Goal: Information Seeking & Learning: Find specific fact

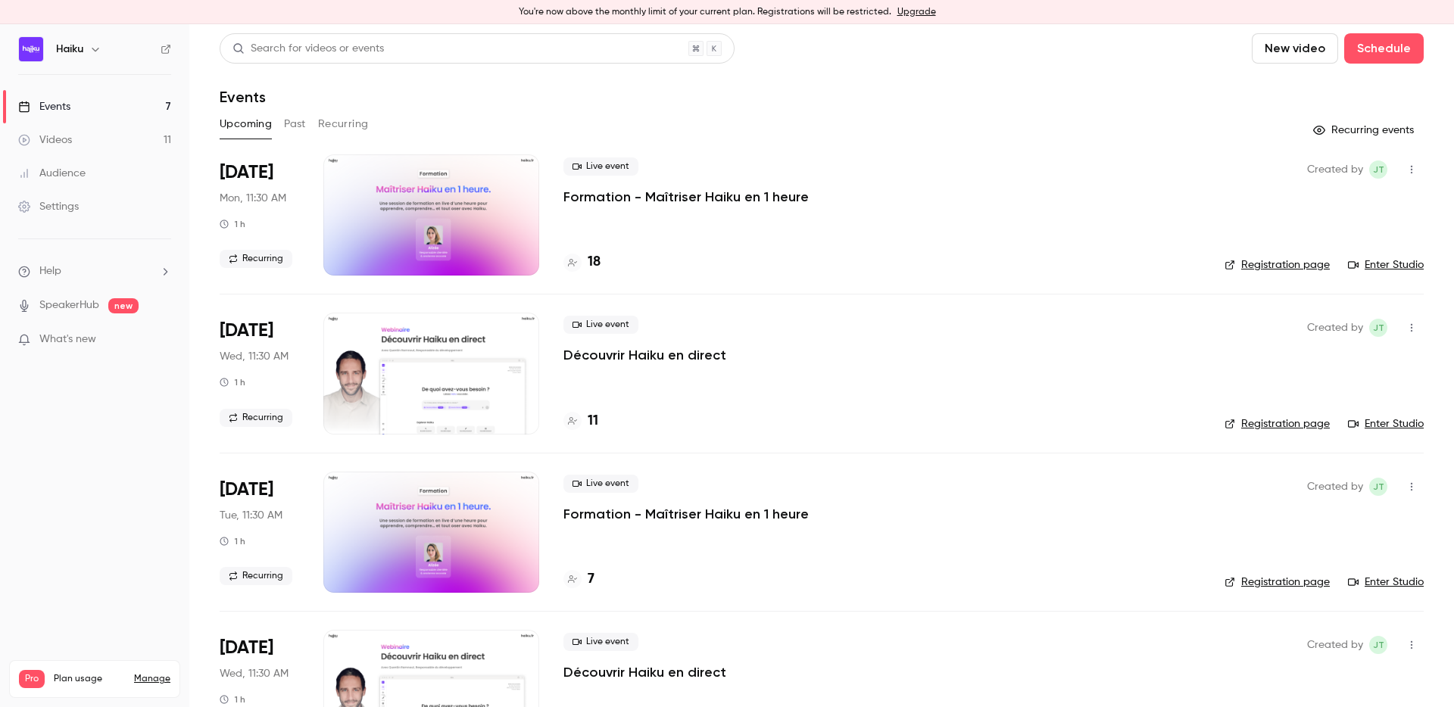
click at [298, 123] on button "Past" at bounding box center [295, 124] width 22 height 24
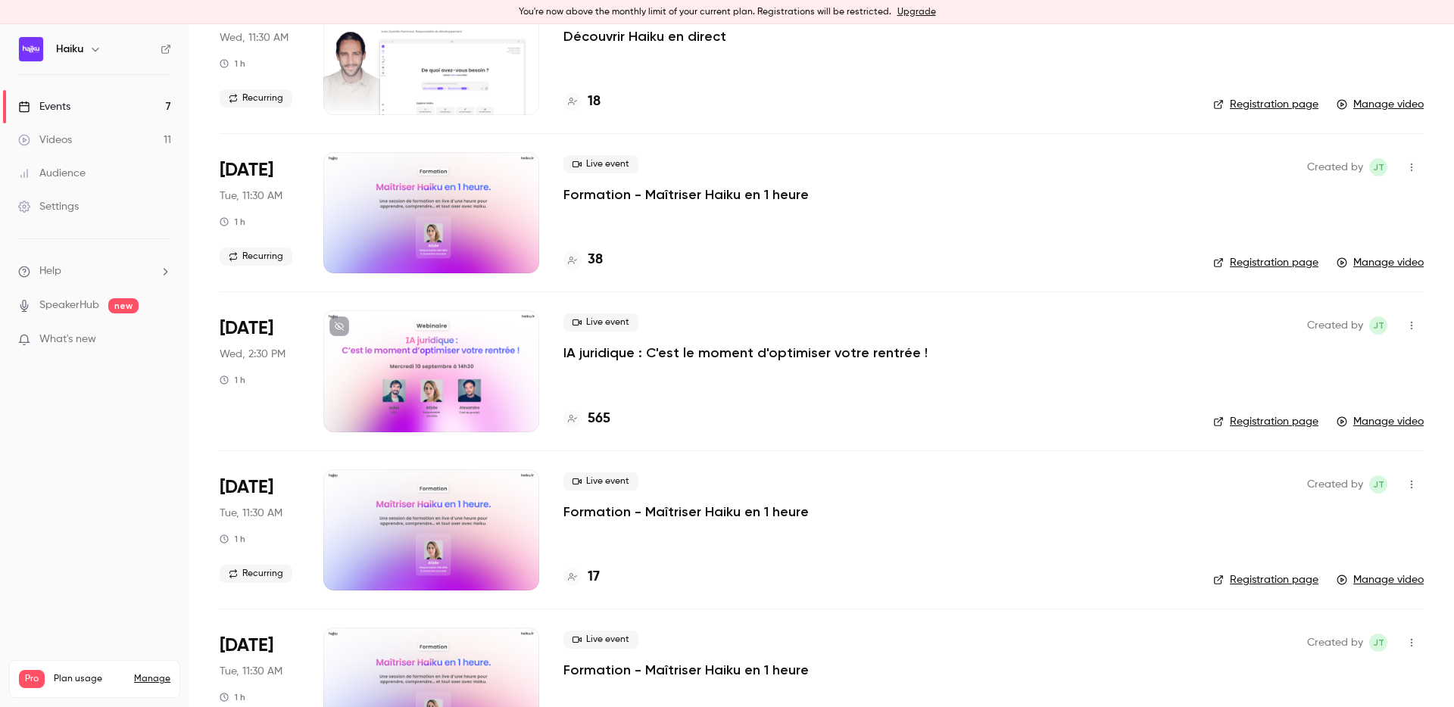
scroll to position [603, 0]
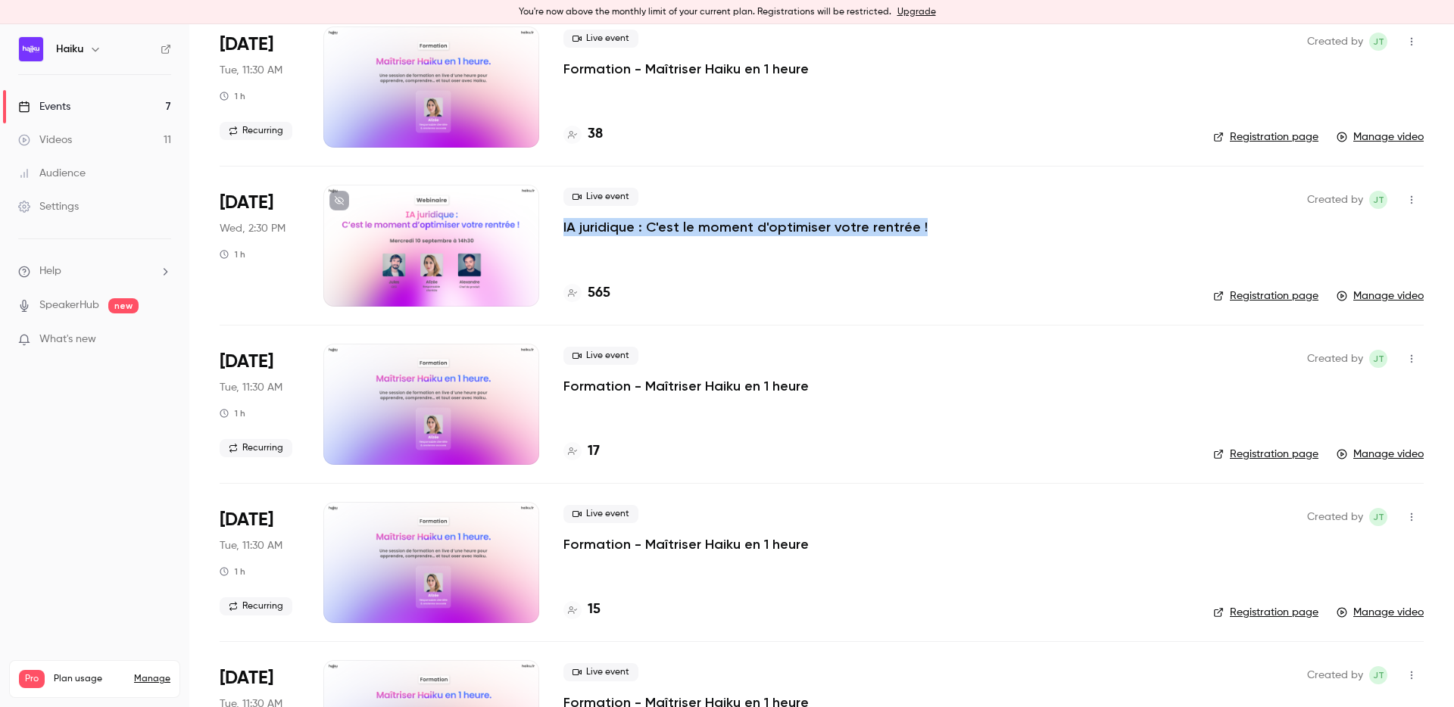
drag, startPoint x: 555, startPoint y: 223, endPoint x: 926, endPoint y: 226, distance: 371.0
click at [926, 226] on li "[DATE] Wed, 2:30 PM 1 h Live event IA juridique : C'est le moment d'optimiser v…" at bounding box center [822, 245] width 1204 height 158
click at [570, 251] on div "Live event IA juridique : C'est le moment d'optimiser votre rentrée ! 565" at bounding box center [875, 245] width 625 height 121
click at [612, 223] on p "IA juridique : C'est le moment d'optimiser votre rentrée !" at bounding box center [745, 227] width 364 height 18
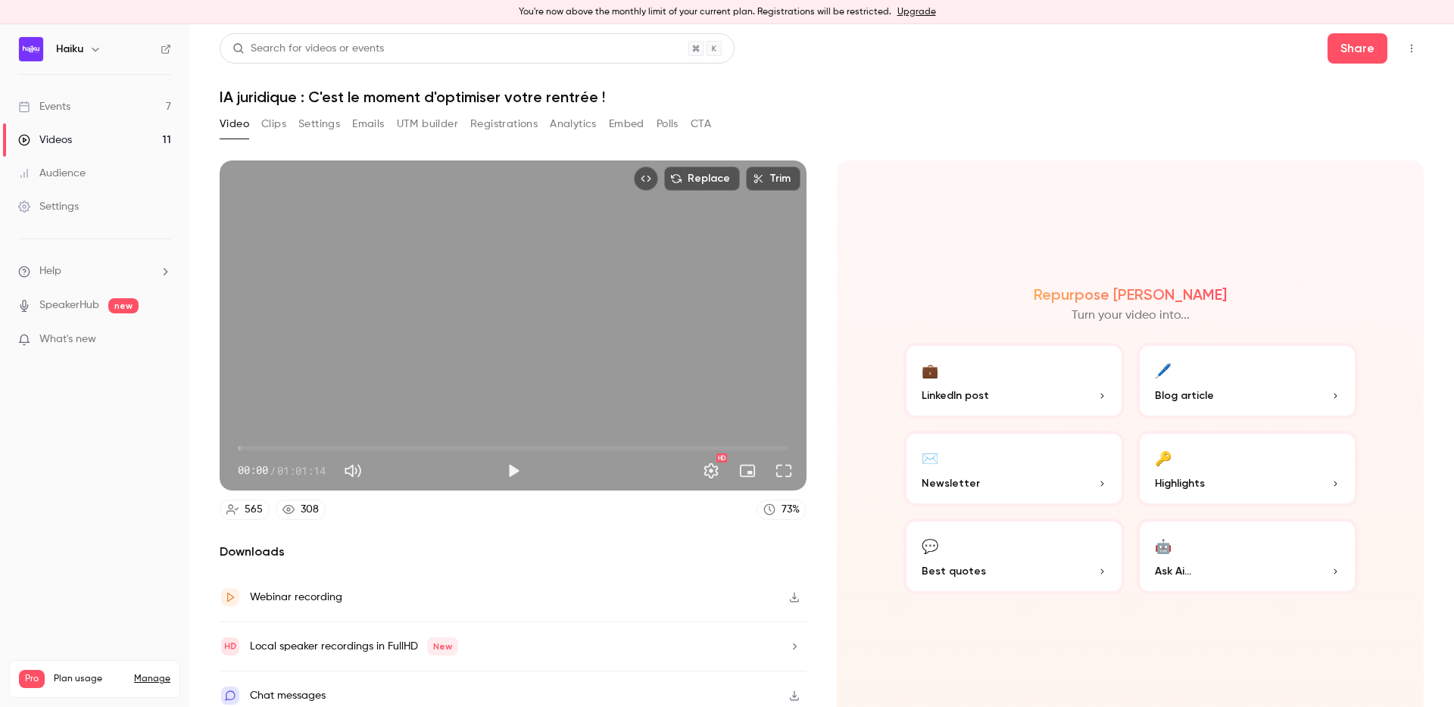
click at [504, 122] on button "Registrations" at bounding box center [503, 124] width 67 height 24
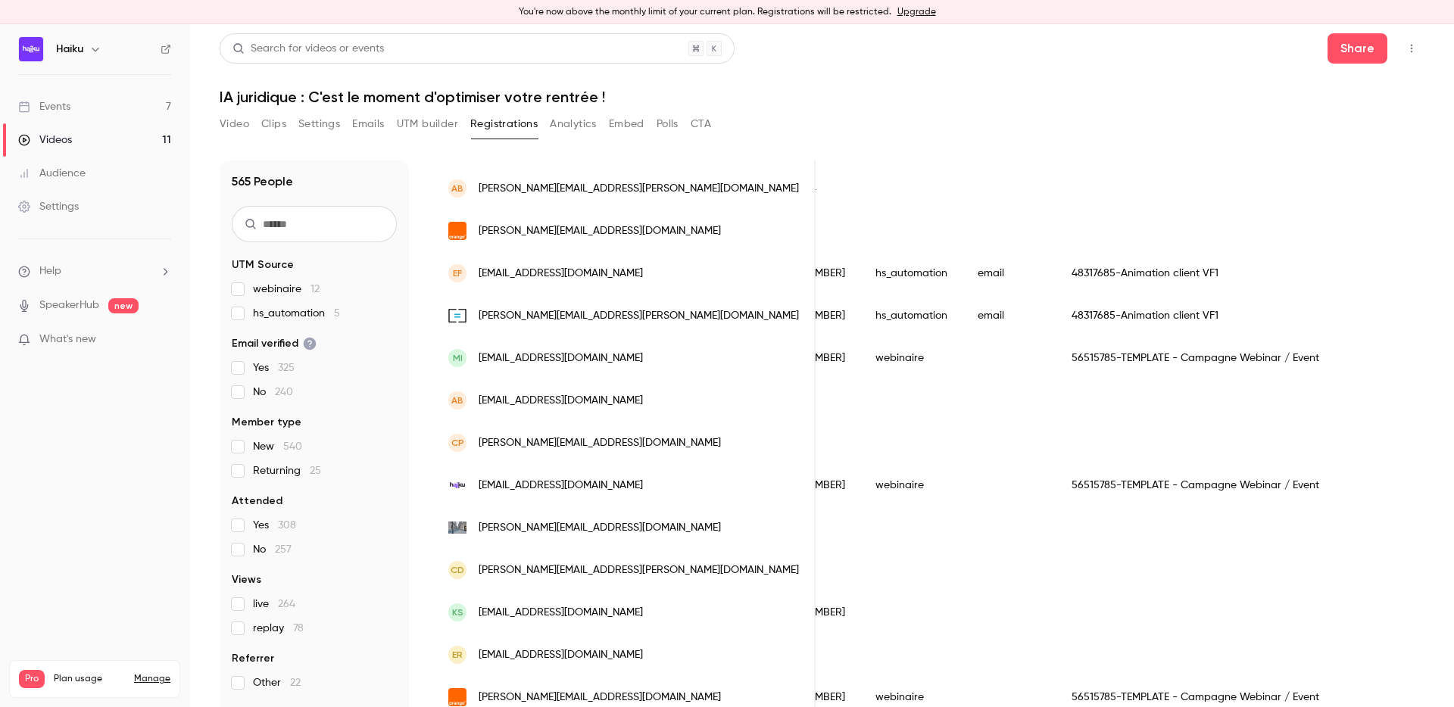
scroll to position [0, 569]
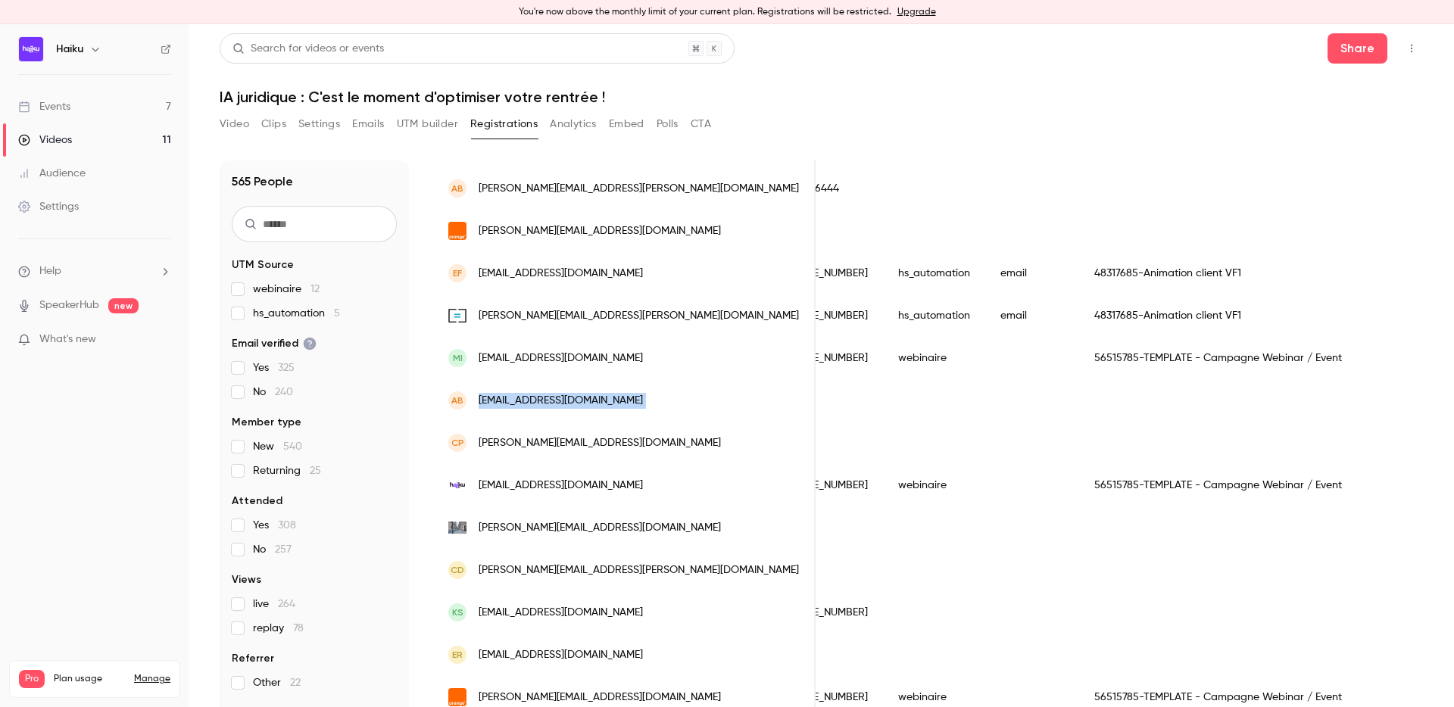
drag, startPoint x: 474, startPoint y: 404, endPoint x: 700, endPoint y: 403, distance: 225.6
click at [700, 403] on div "AB [EMAIL_ADDRESS][DOMAIN_NAME] [PERSON_NAME] [DATE] New Yes replay" at bounding box center [745, 400] width 1763 height 42
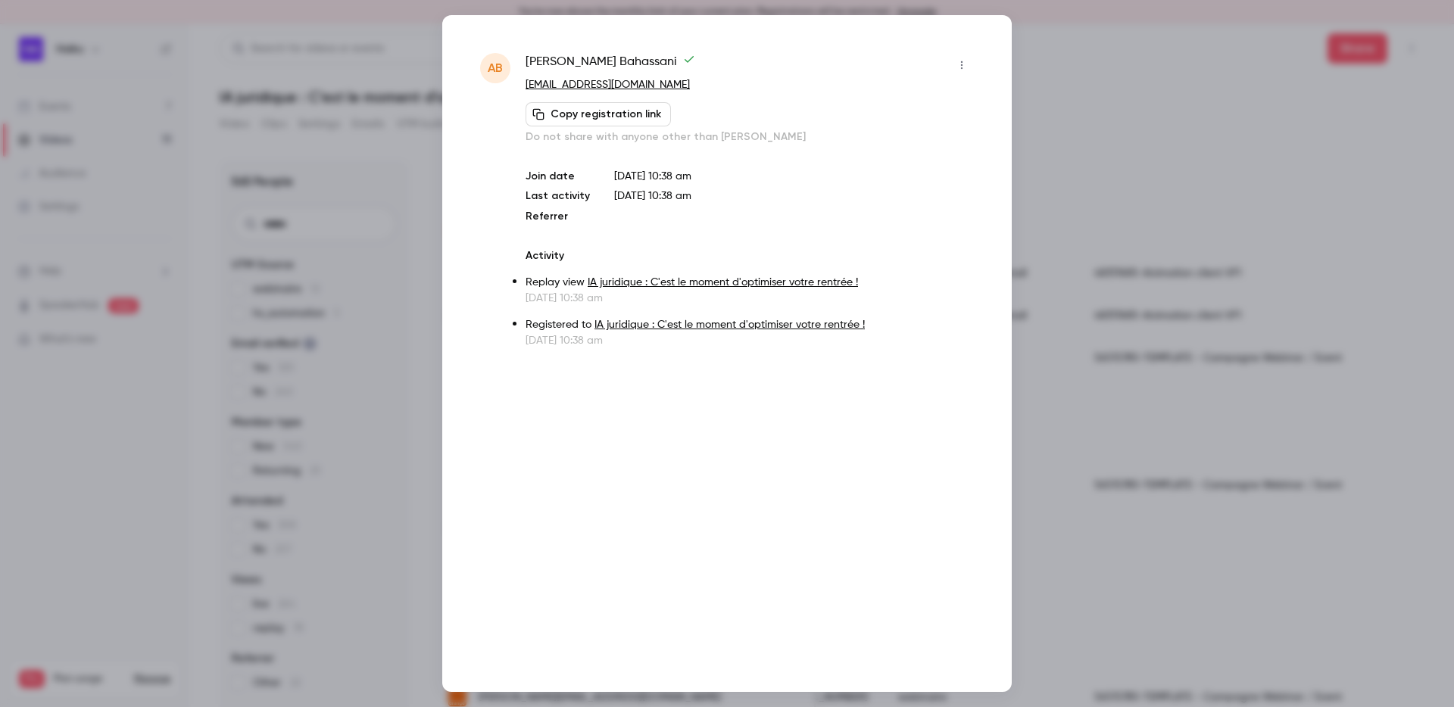
copy div "[EMAIL_ADDRESS][DOMAIN_NAME] [PERSON_NAME] [DATE] New Yes replay"
click at [1151, 224] on div at bounding box center [727, 353] width 1454 height 707
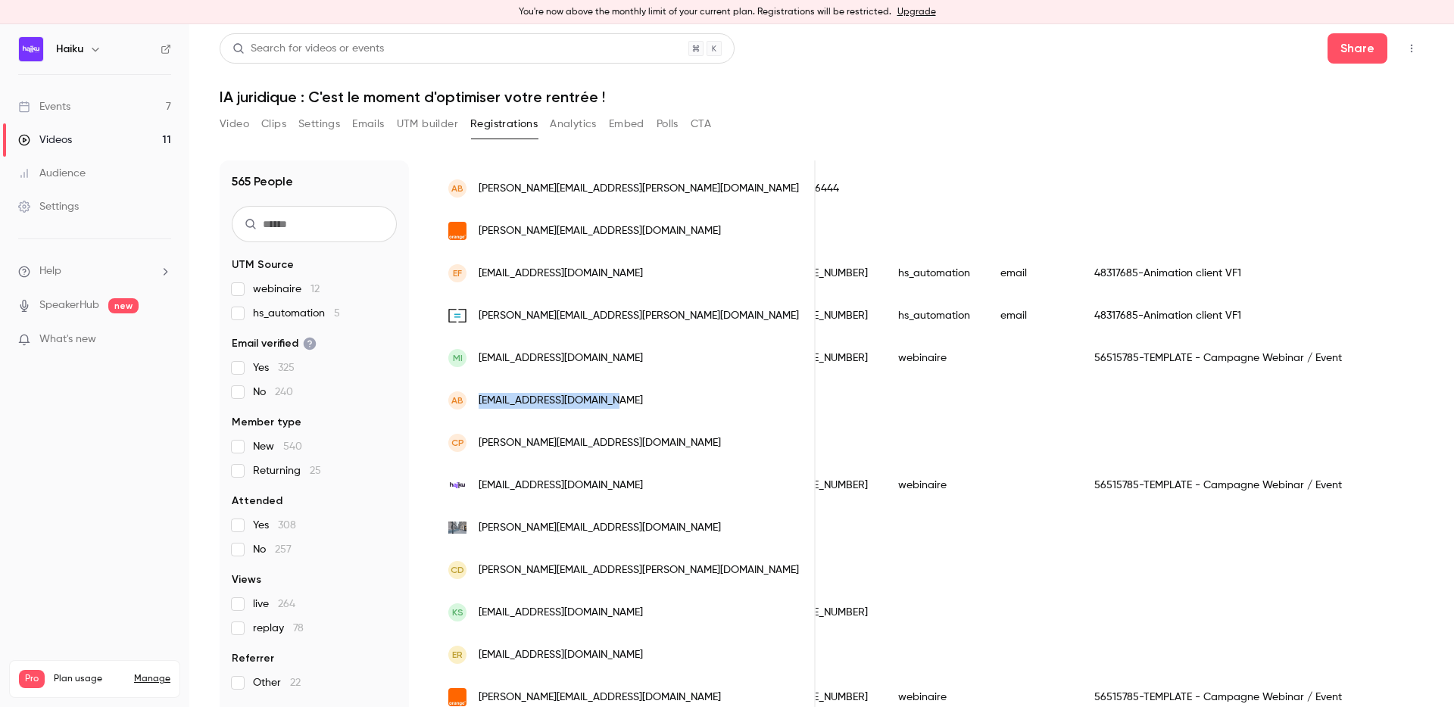
copy span "[EMAIL_ADDRESS][DOMAIN_NAME]"
drag, startPoint x: 626, startPoint y: 400, endPoint x: 478, endPoint y: 397, distance: 148.4
click at [478, 397] on div "AB [EMAIL_ADDRESS][DOMAIN_NAME]" at bounding box center [624, 400] width 382 height 42
